Goal: Check status

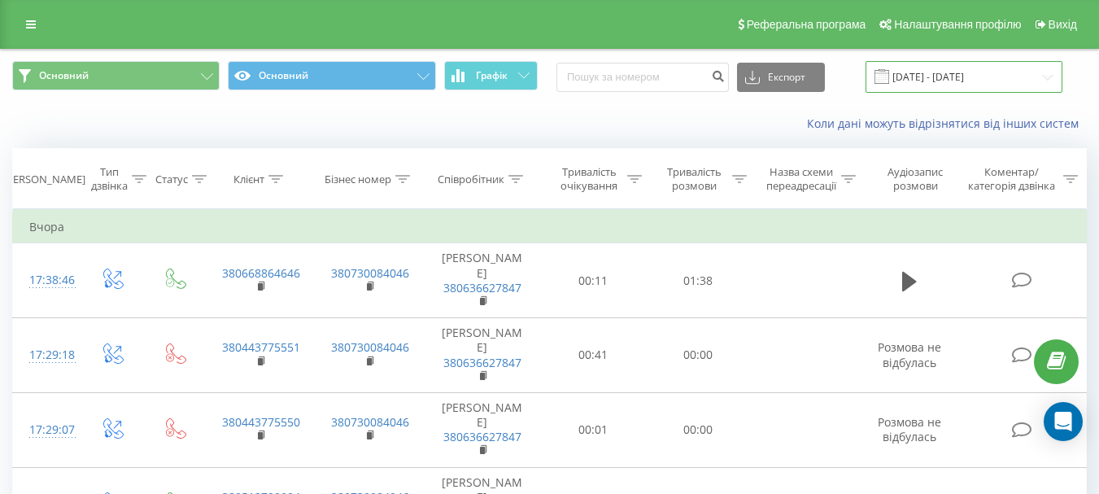
click at [934, 71] on input "[DATE] - [DATE]" at bounding box center [964, 77] width 197 height 32
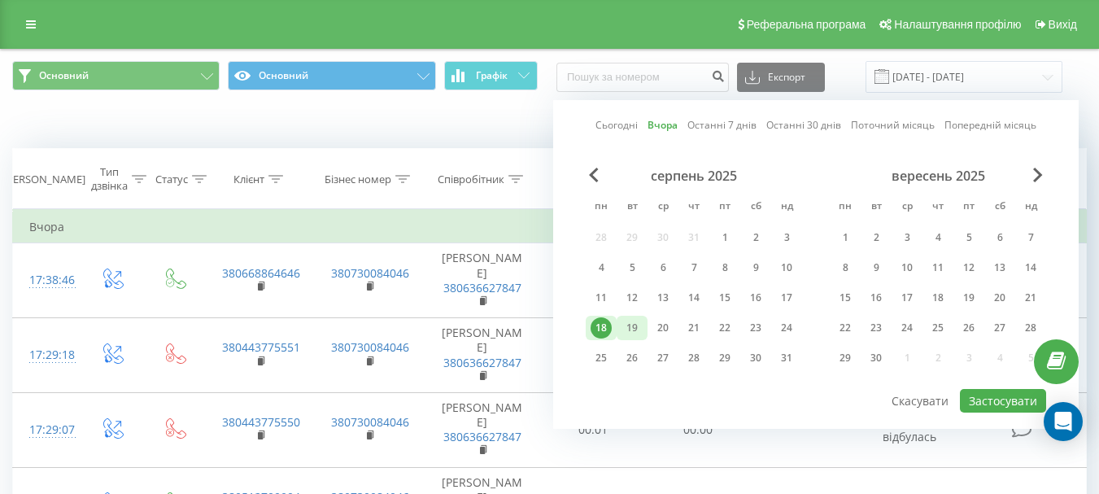
click at [626, 326] on div "19" at bounding box center [632, 327] width 21 height 21
click at [989, 395] on button "Застосувати" at bounding box center [1003, 401] width 86 height 24
type input "[DATE] - [DATE]"
